Goal: Use online tool/utility: Utilize a website feature to perform a specific function

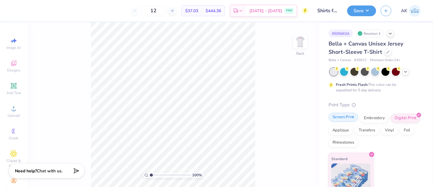
click at [351, 115] on div "Screen Print" at bounding box center [344, 116] width 30 height 9
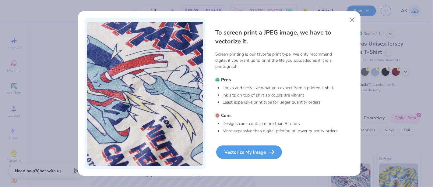
click at [250, 148] on div "Vectorize My Image" at bounding box center [249, 151] width 66 height 13
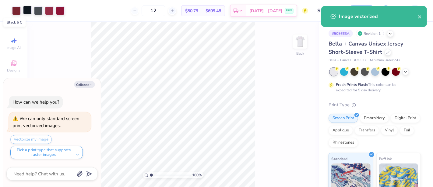
click at [26, 12] on div at bounding box center [27, 10] width 9 height 9
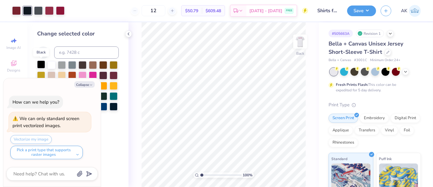
click at [41, 64] on div at bounding box center [41, 64] width 8 height 8
click at [37, 10] on div at bounding box center [38, 10] width 9 height 9
click at [41, 65] on div at bounding box center [41, 64] width 8 height 8
click at [40, 9] on div at bounding box center [38, 10] width 9 height 9
type textarea "x"
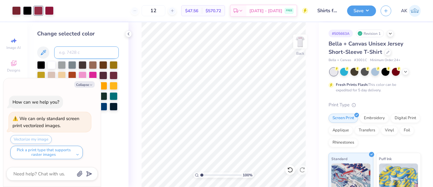
click at [71, 55] on input at bounding box center [86, 52] width 65 height 12
type input "188"
click at [37, 13] on div at bounding box center [38, 10] width 9 height 9
type textarea "x"
click at [71, 54] on input at bounding box center [86, 52] width 65 height 12
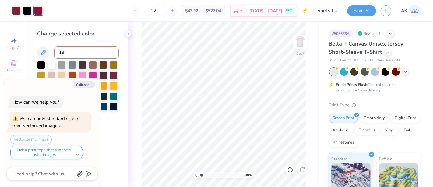
type input "188"
click at [295, 45] on img at bounding box center [300, 41] width 24 height 24
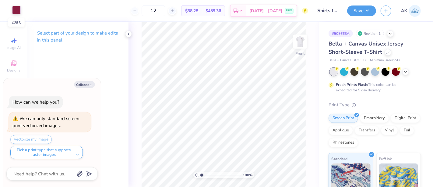
click at [20, 10] on div at bounding box center [16, 10] width 9 height 9
type textarea "x"
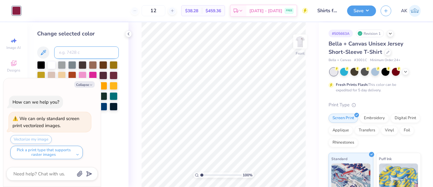
click at [71, 55] on input at bounding box center [86, 52] width 65 height 12
type input "188"
click at [87, 84] on button "Collapse" at bounding box center [84, 84] width 20 height 6
type textarea "x"
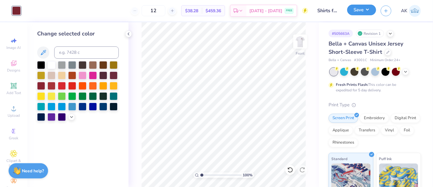
click at [363, 8] on button "Save" at bounding box center [362, 10] width 29 height 11
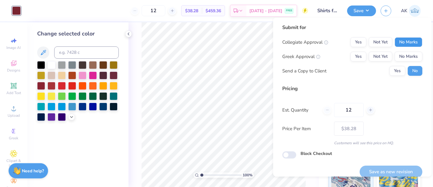
click at [401, 45] on button "No Marks" at bounding box center [409, 42] width 28 height 10
click at [405, 55] on button "No Marks" at bounding box center [409, 57] width 28 height 10
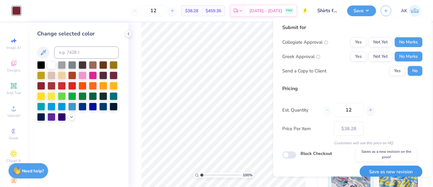
click at [380, 168] on button "Save as new revision" at bounding box center [391, 171] width 63 height 12
type input "$38.28"
